Goal: Task Accomplishment & Management: Manage account settings

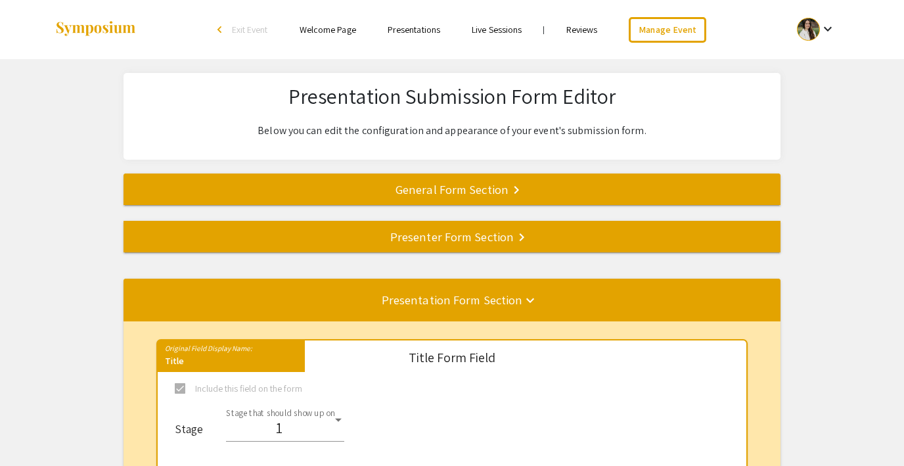
select select "8"
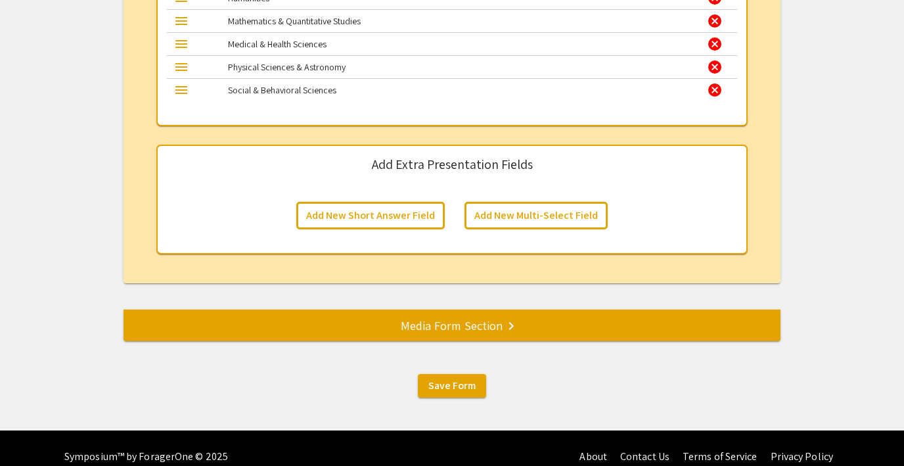
scroll to position [2069, 0]
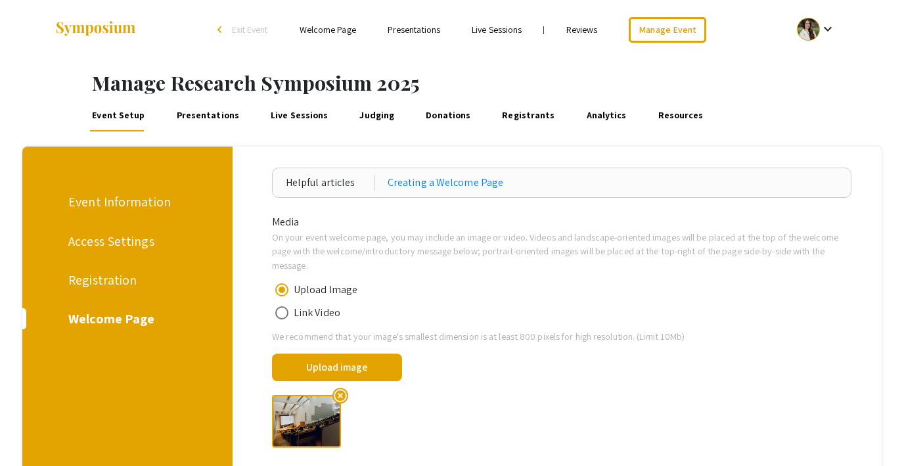
click at [230, 28] on li "arrow_back_ios Exit Event" at bounding box center [246, 30] width 76 height 16
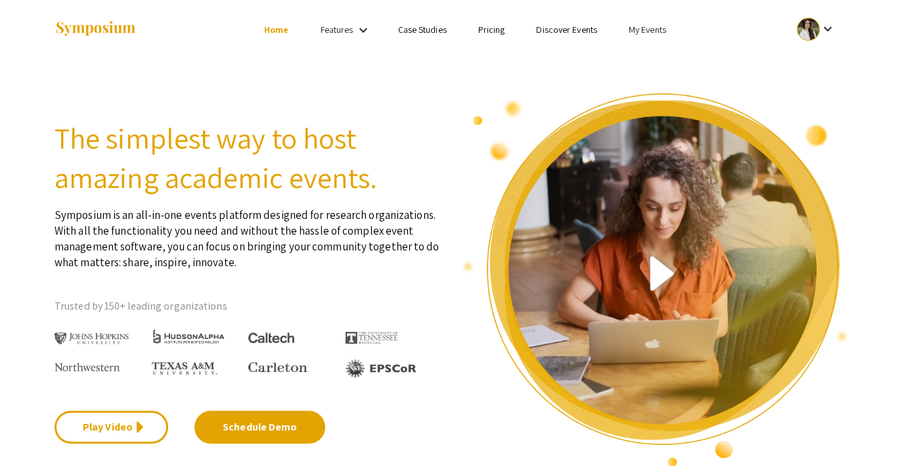
click at [640, 31] on link "My Events" at bounding box center [647, 30] width 37 height 12
click at [644, 76] on button "Events I'm registered for" at bounding box center [668, 90] width 112 height 32
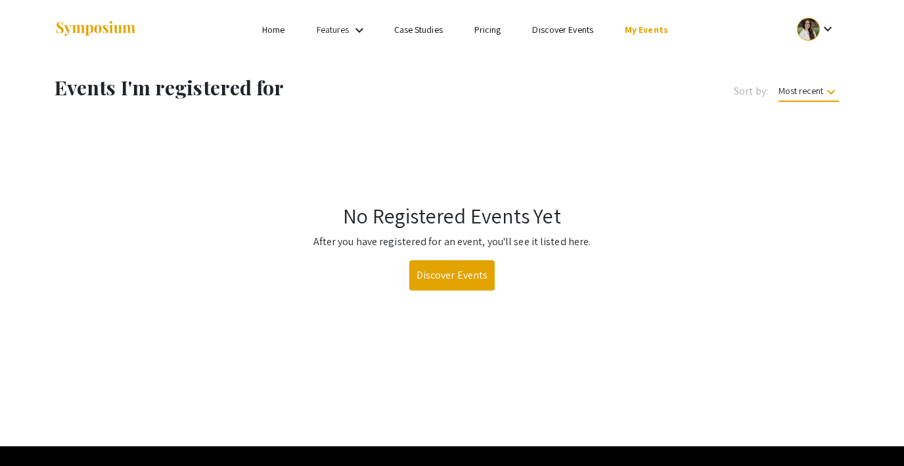
click at [640, 34] on link "My Events" at bounding box center [646, 30] width 43 height 12
click at [652, 94] on button "Events I'm registered for" at bounding box center [667, 90] width 112 height 32
click at [639, 34] on link "My Events" at bounding box center [646, 30] width 43 height 12
click at [654, 62] on button "Events I've organized" at bounding box center [667, 59] width 112 height 32
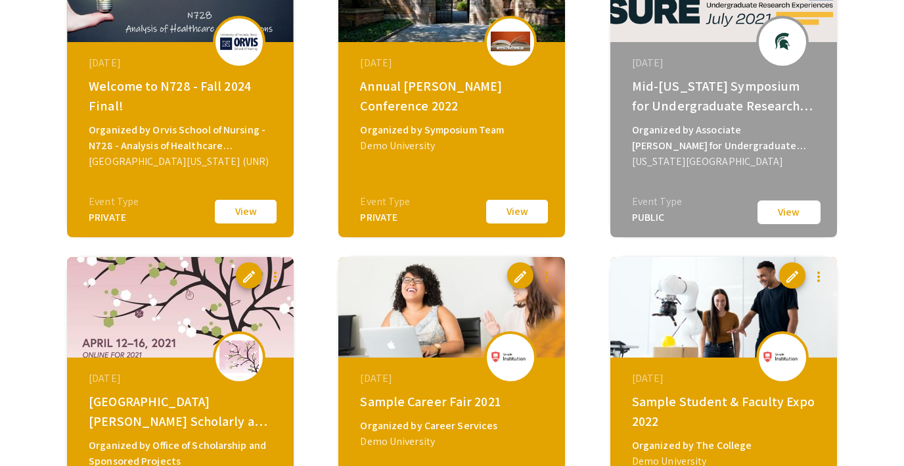
scroll to position [1985, 0]
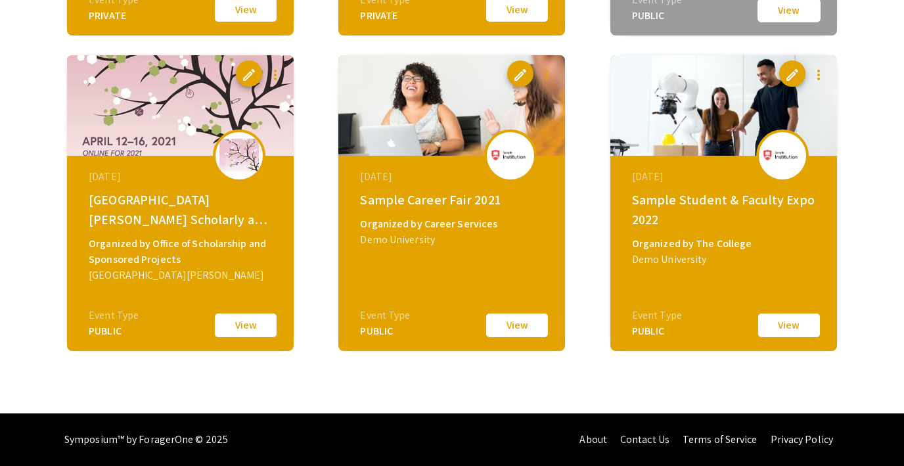
click at [781, 325] on button "View" at bounding box center [789, 325] width 66 height 28
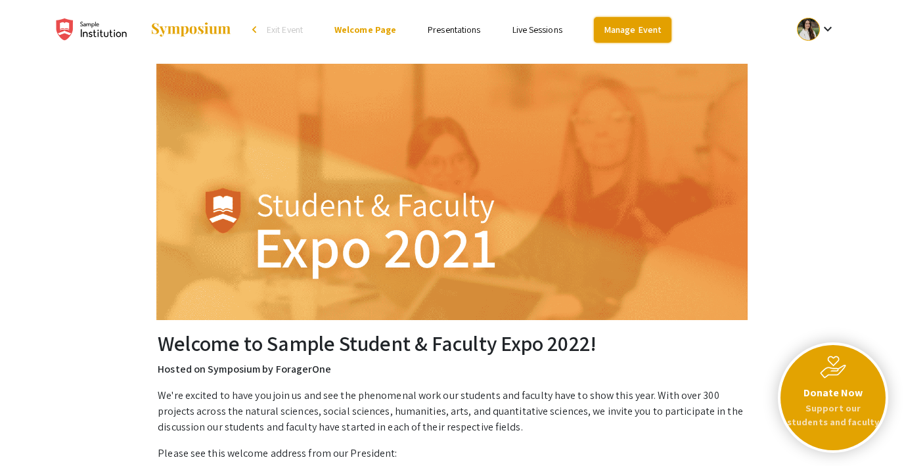
click at [620, 36] on link "Manage Event" at bounding box center [633, 30] width 78 height 26
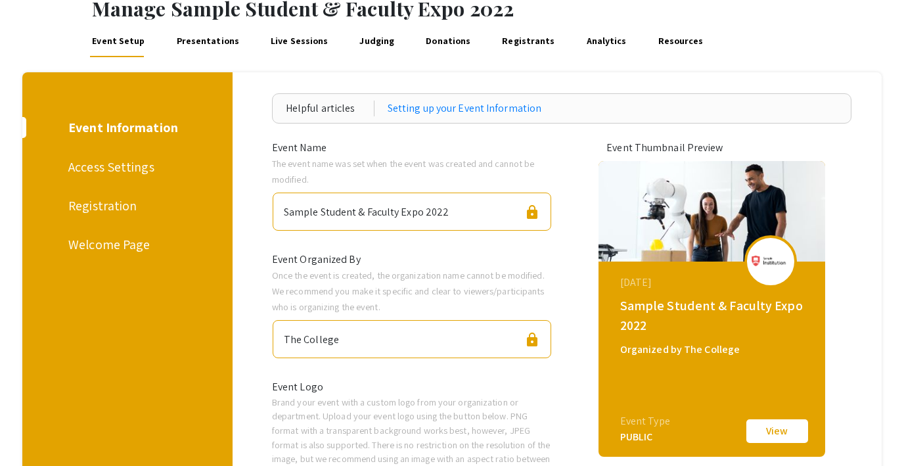
scroll to position [73, 0]
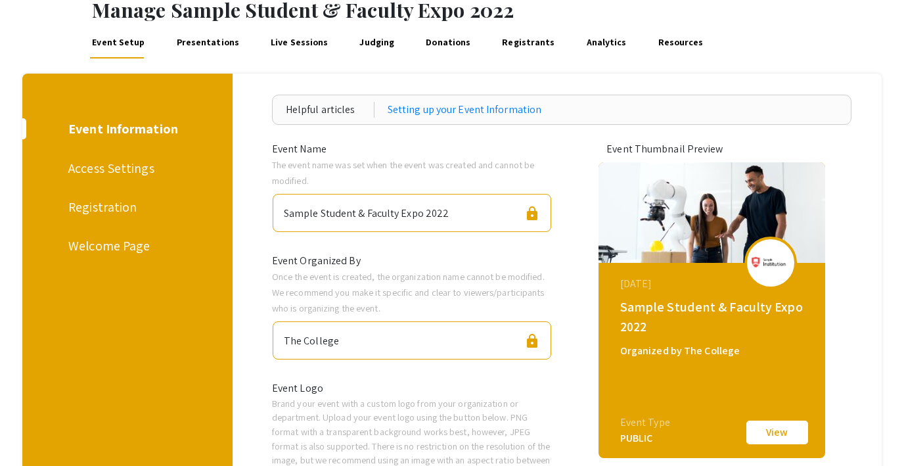
click at [121, 175] on div "Access Settings" at bounding box center [125, 168] width 114 height 20
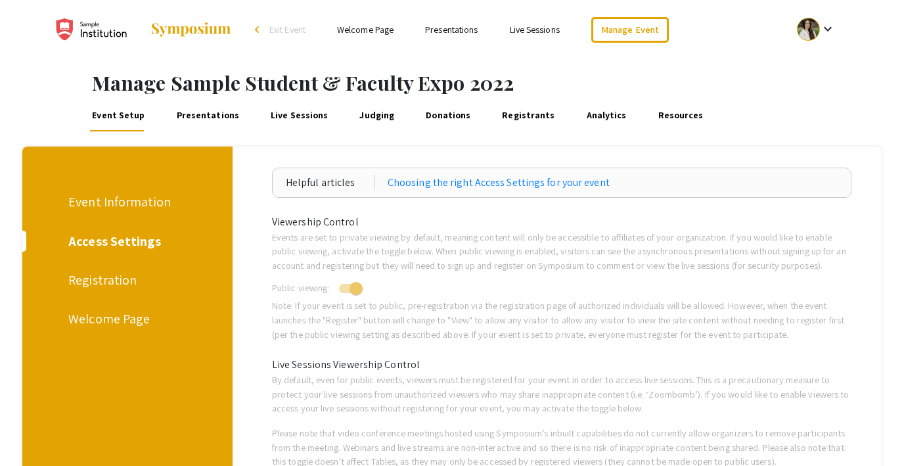
click at [101, 287] on div "Registration" at bounding box center [125, 280] width 114 height 20
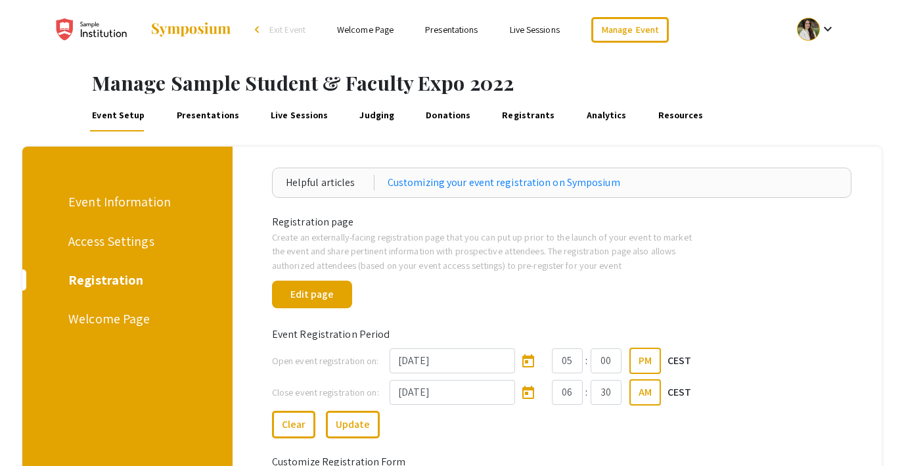
click at [112, 322] on div "Welcome Page" at bounding box center [125, 319] width 114 height 20
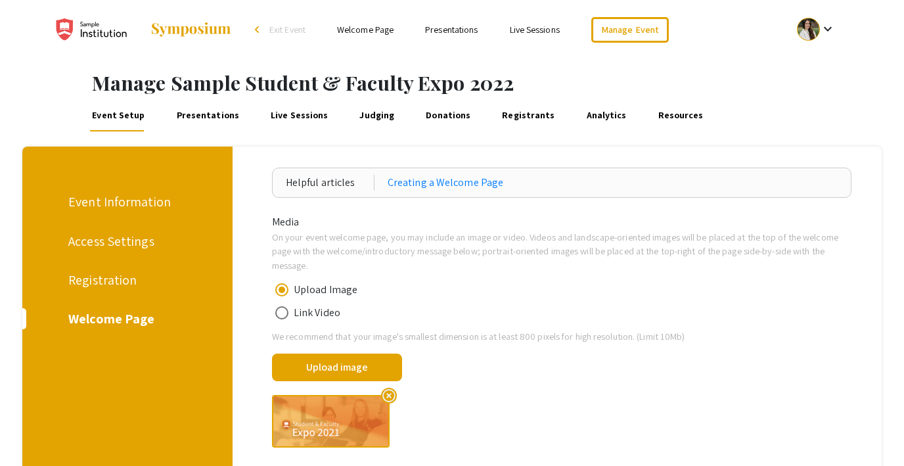
click at [104, 242] on div "Access Settings" at bounding box center [125, 241] width 114 height 20
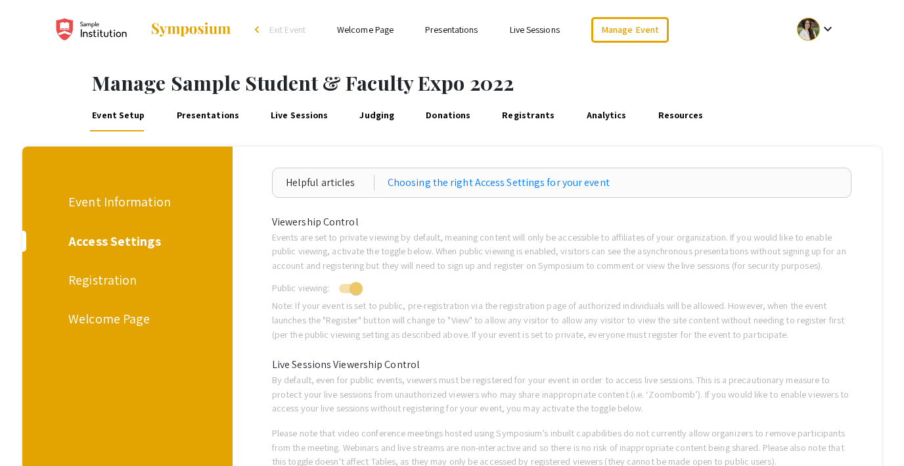
click at [291, 113] on link "Live Sessions" at bounding box center [300, 116] width 62 height 32
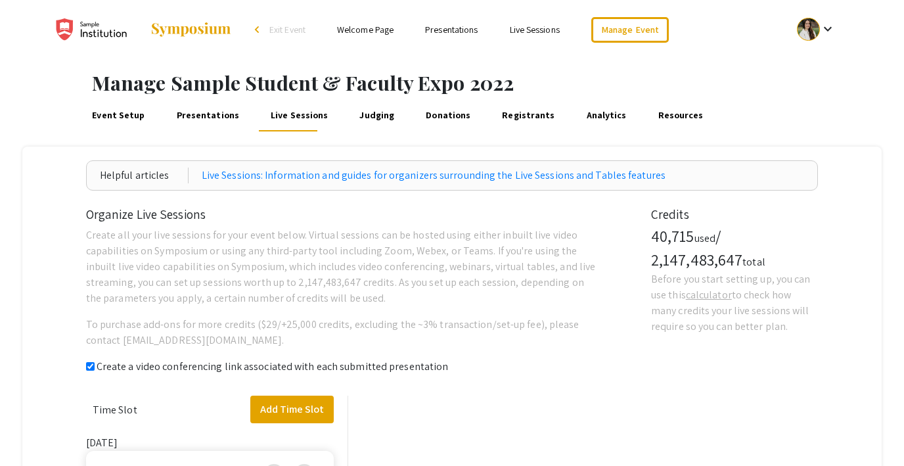
checkbox input "true"
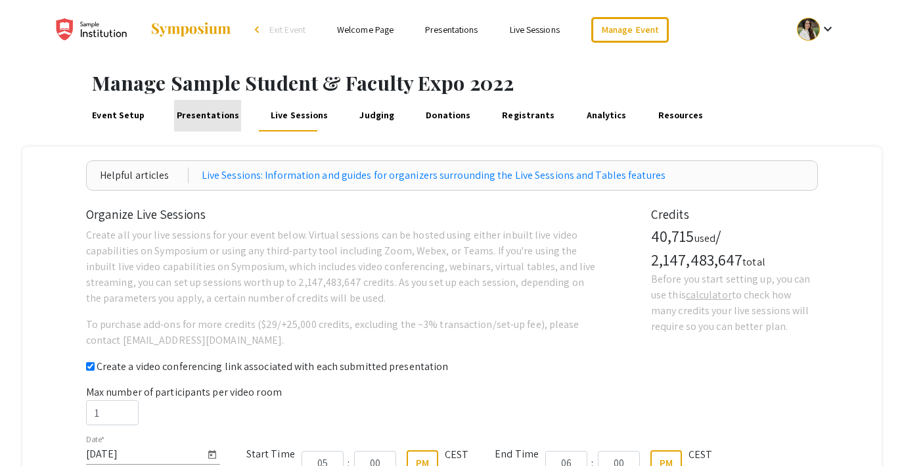
click at [211, 118] on link "Presentations" at bounding box center [207, 116] width 67 height 32
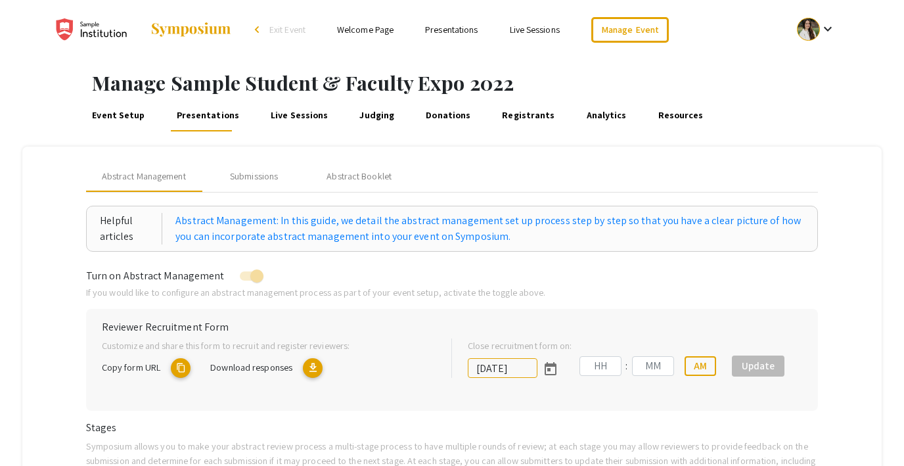
type input "7/8/2022"
type input "09"
type input "00"
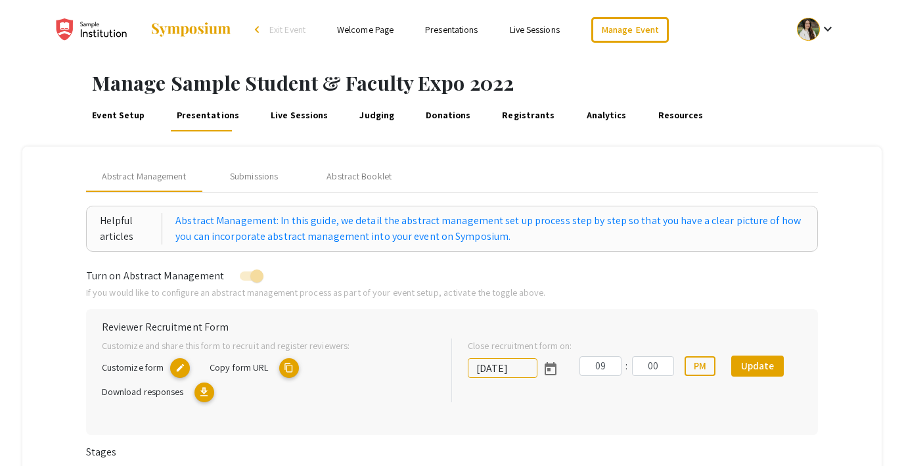
click at [300, 118] on link "Live Sessions" at bounding box center [300, 116] width 62 height 32
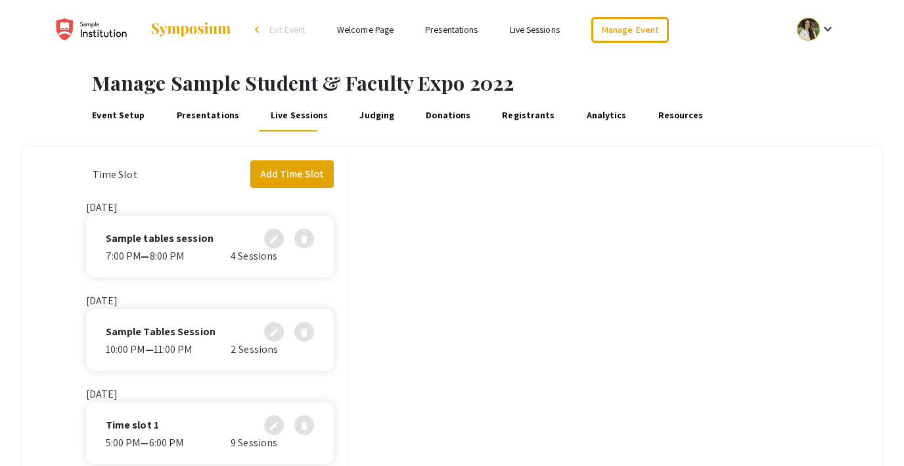
checkbox input "true"
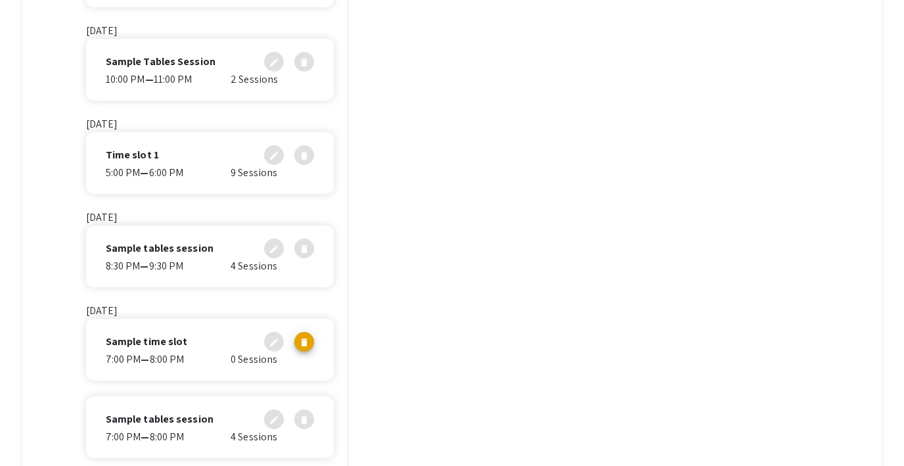
scroll to position [175, 0]
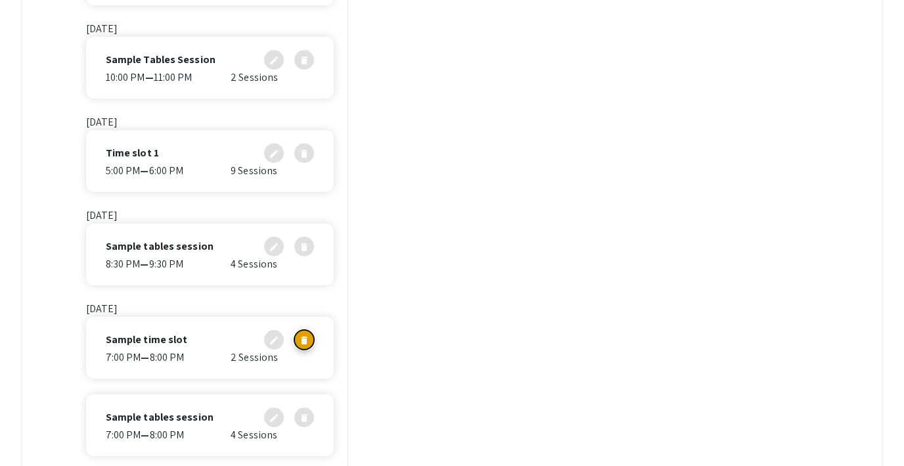
click at [306, 340] on mat-icon "delete" at bounding box center [304, 338] width 11 height 11
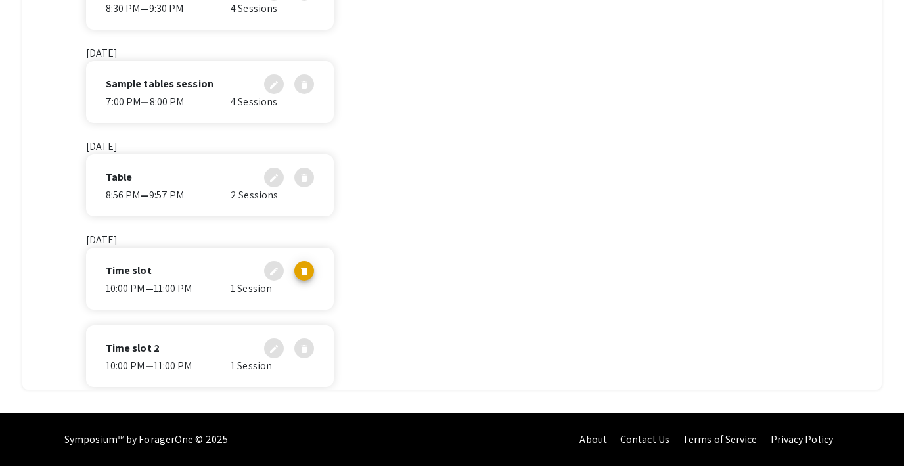
scroll to position [385, 0]
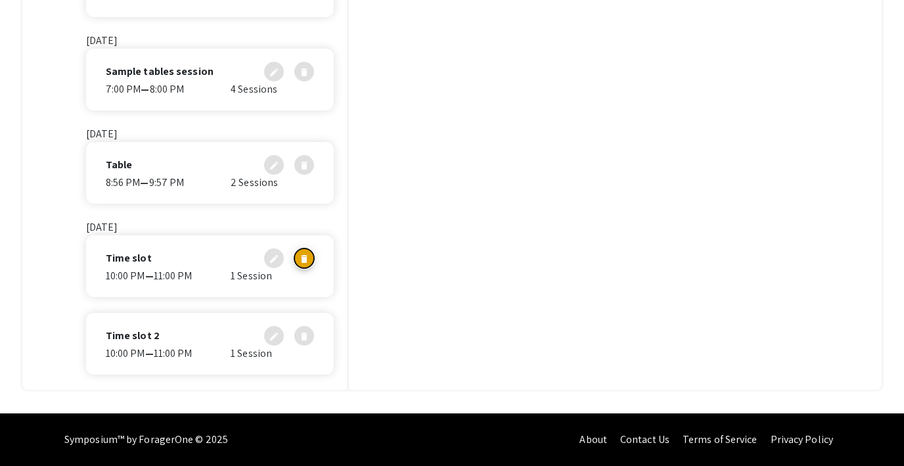
click at [306, 261] on mat-icon "delete" at bounding box center [304, 256] width 11 height 11
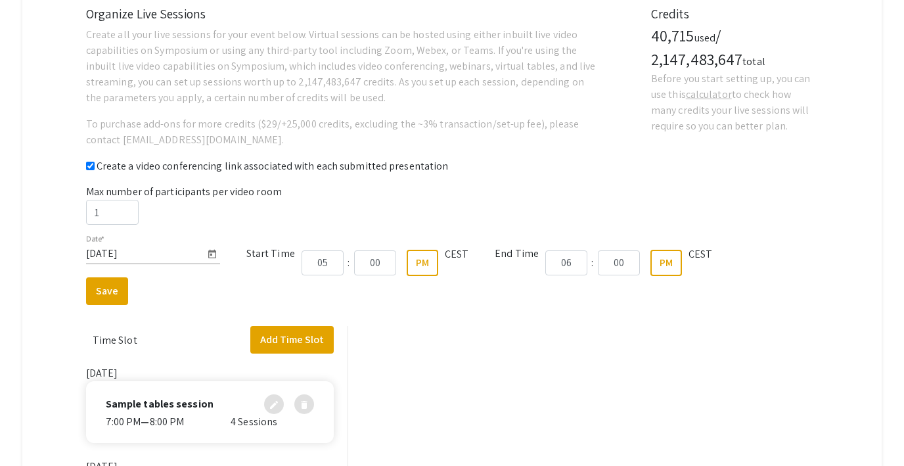
scroll to position [0, 0]
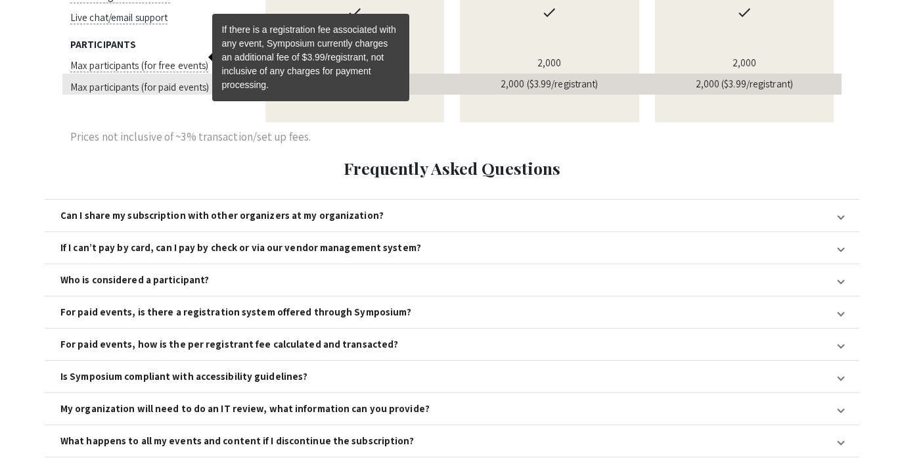
scroll to position [1387, 0]
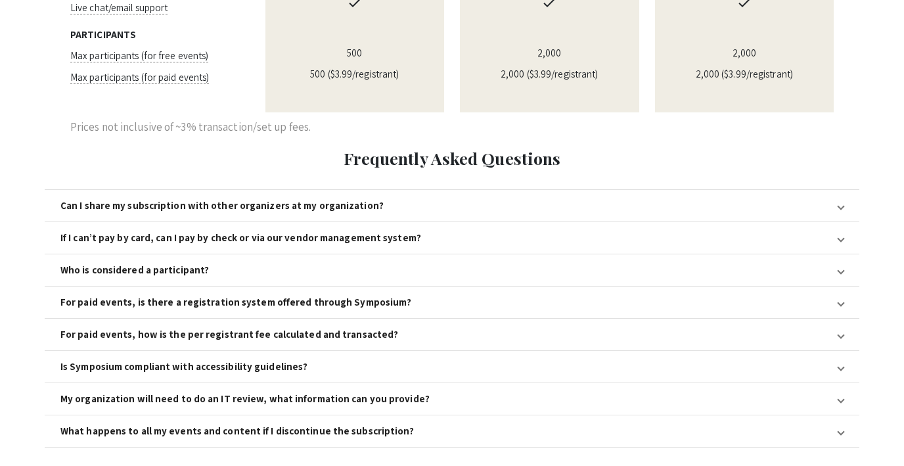
click at [143, 296] on div "For paid events, is there a registration system offered through Symposium?" at bounding box center [235, 302] width 351 height 12
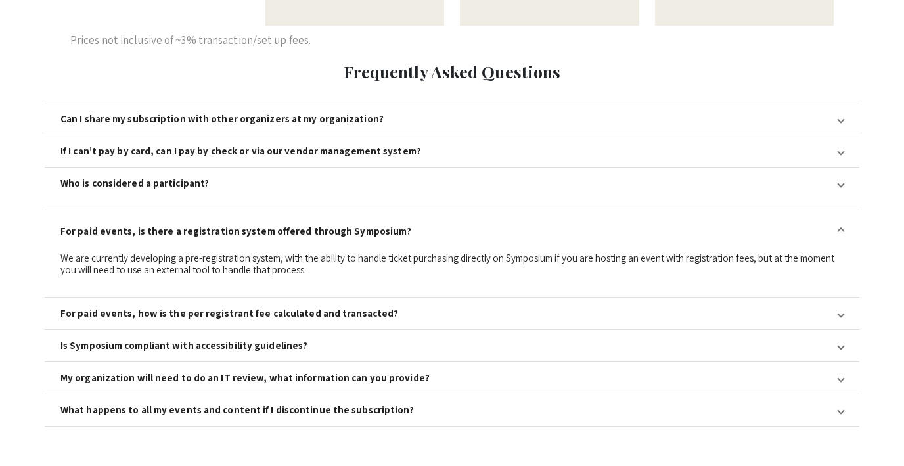
scroll to position [1499, 0]
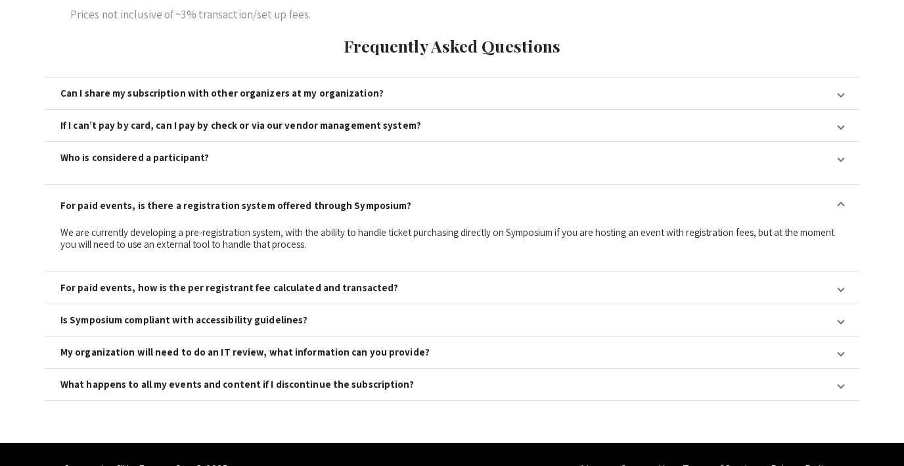
click at [254, 282] on div "For paid events, how is the per registrant fee calculated and transacted?" at bounding box center [229, 288] width 338 height 12
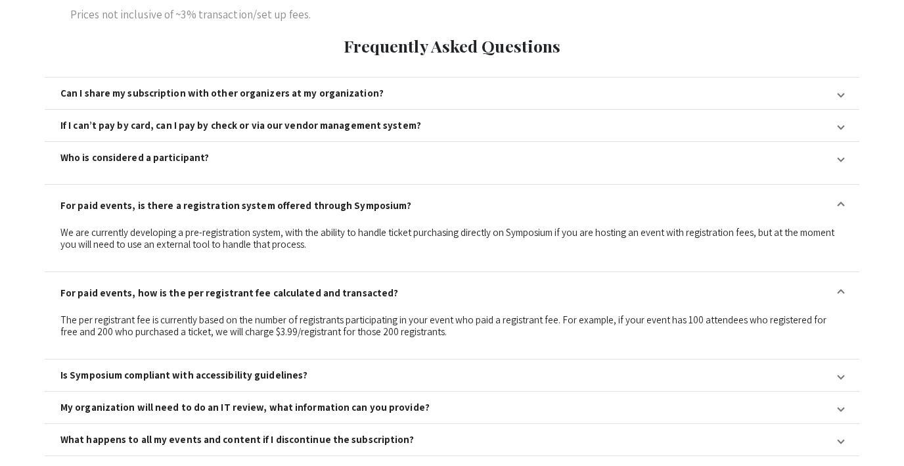
scroll to position [1554, 0]
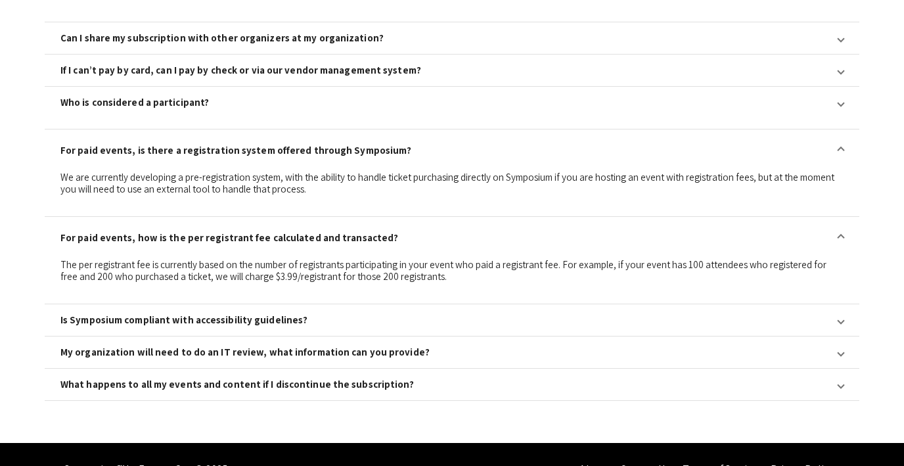
click at [325, 314] on mat-panel-title "Is Symposium compliant with accessibility guidelines?" at bounding box center [444, 320] width 768 height 12
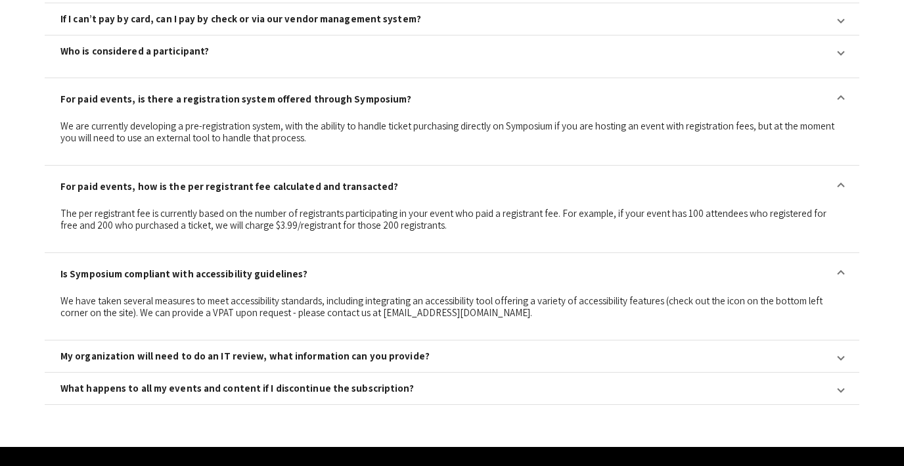
scroll to position [1609, 0]
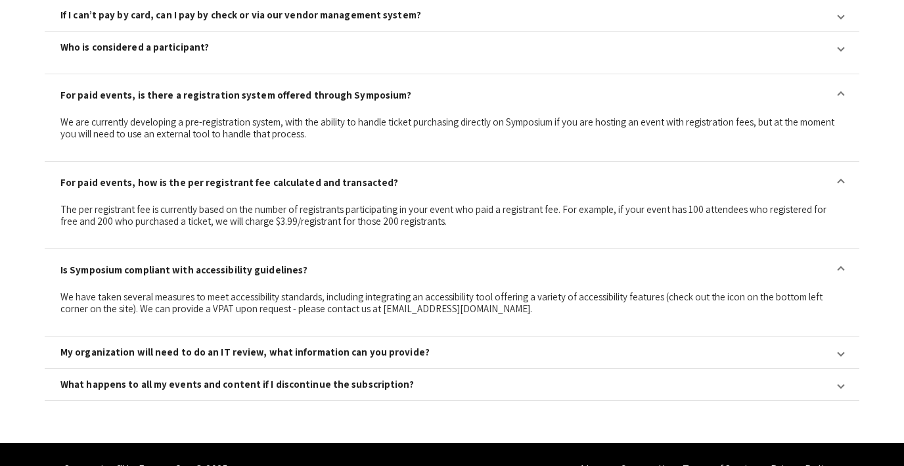
click at [424, 346] on mat-panel-title "My organization will need to do an IT review, what information can you provide?" at bounding box center [444, 352] width 768 height 12
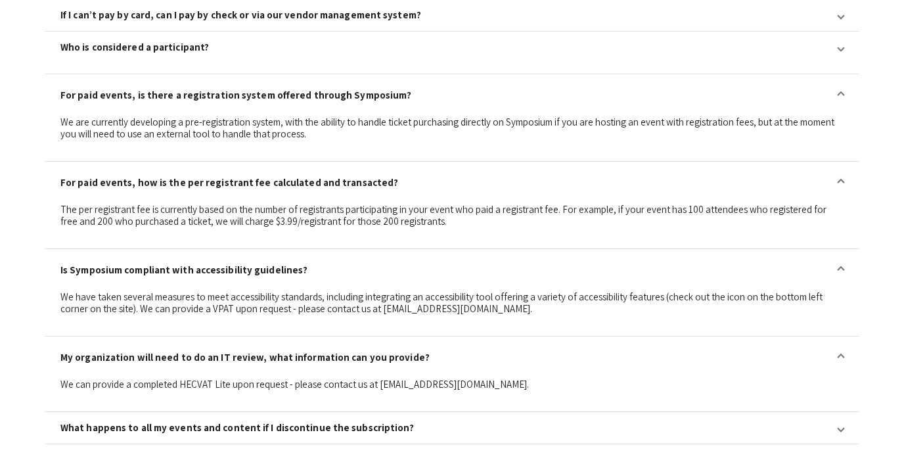
scroll to position [1653, 0]
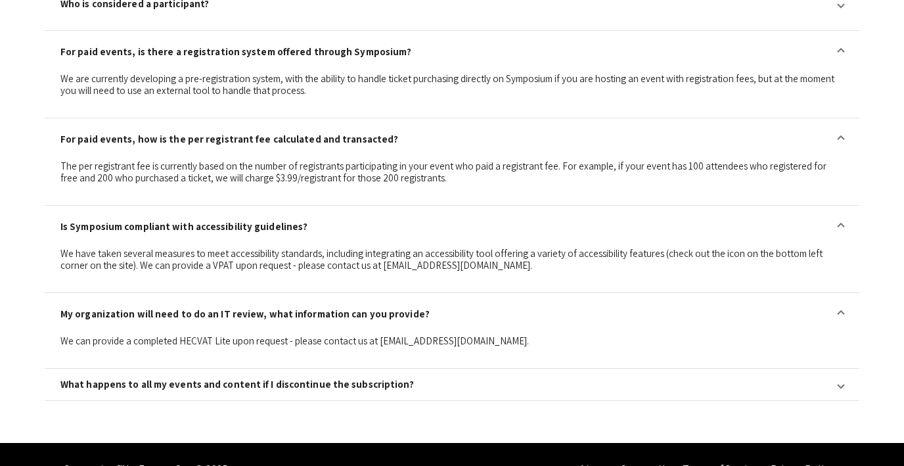
click at [343, 379] on div "What happens to all my events and content if I discontinue the subscription?" at bounding box center [237, 385] width 354 height 12
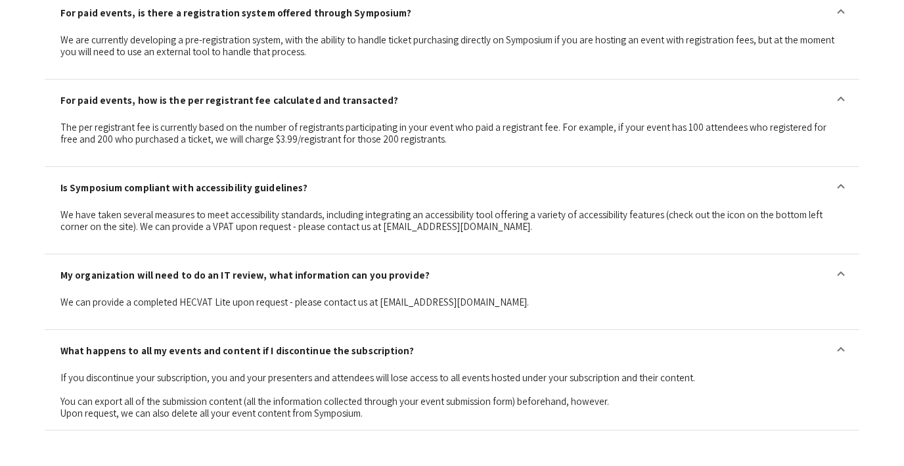
scroll to position [1721, 0]
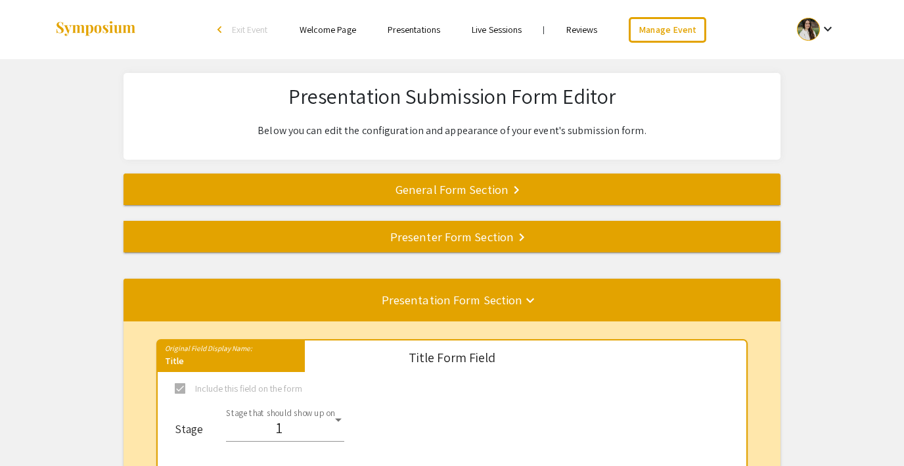
select select "8"
